Goal: Transaction & Acquisition: Purchase product/service

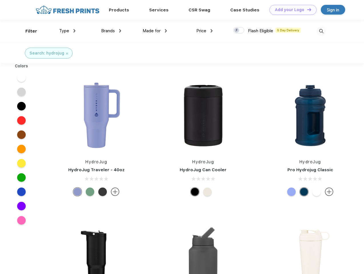
click at [291, 10] on link "Add your Logo Design Tool" at bounding box center [292, 10] width 47 height 10
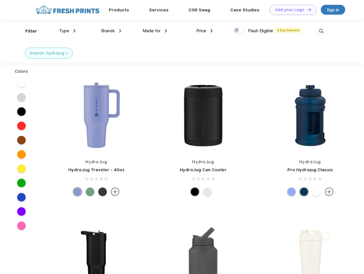
click at [0, 0] on div "Design Tool" at bounding box center [0, 0] width 0 height 0
click at [306, 9] on link "Add your Logo Design Tool" at bounding box center [292, 10] width 47 height 10
click at [27, 31] on div "Filter" at bounding box center [31, 31] width 12 height 7
click at [67, 31] on span "Type" at bounding box center [64, 30] width 10 height 5
click at [111, 31] on span "Brands" at bounding box center [108, 30] width 14 height 5
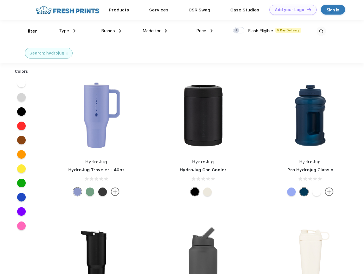
click at [155, 31] on span "Made for" at bounding box center [151, 30] width 18 height 5
click at [204, 31] on span "Price" at bounding box center [201, 30] width 10 height 5
click at [239, 31] on div at bounding box center [238, 30] width 11 height 6
click at [237, 31] on input "checkbox" at bounding box center [235, 29] width 4 height 4
click at [321, 31] on img at bounding box center [320, 31] width 9 height 9
